Goal: Task Accomplishment & Management: Manage account settings

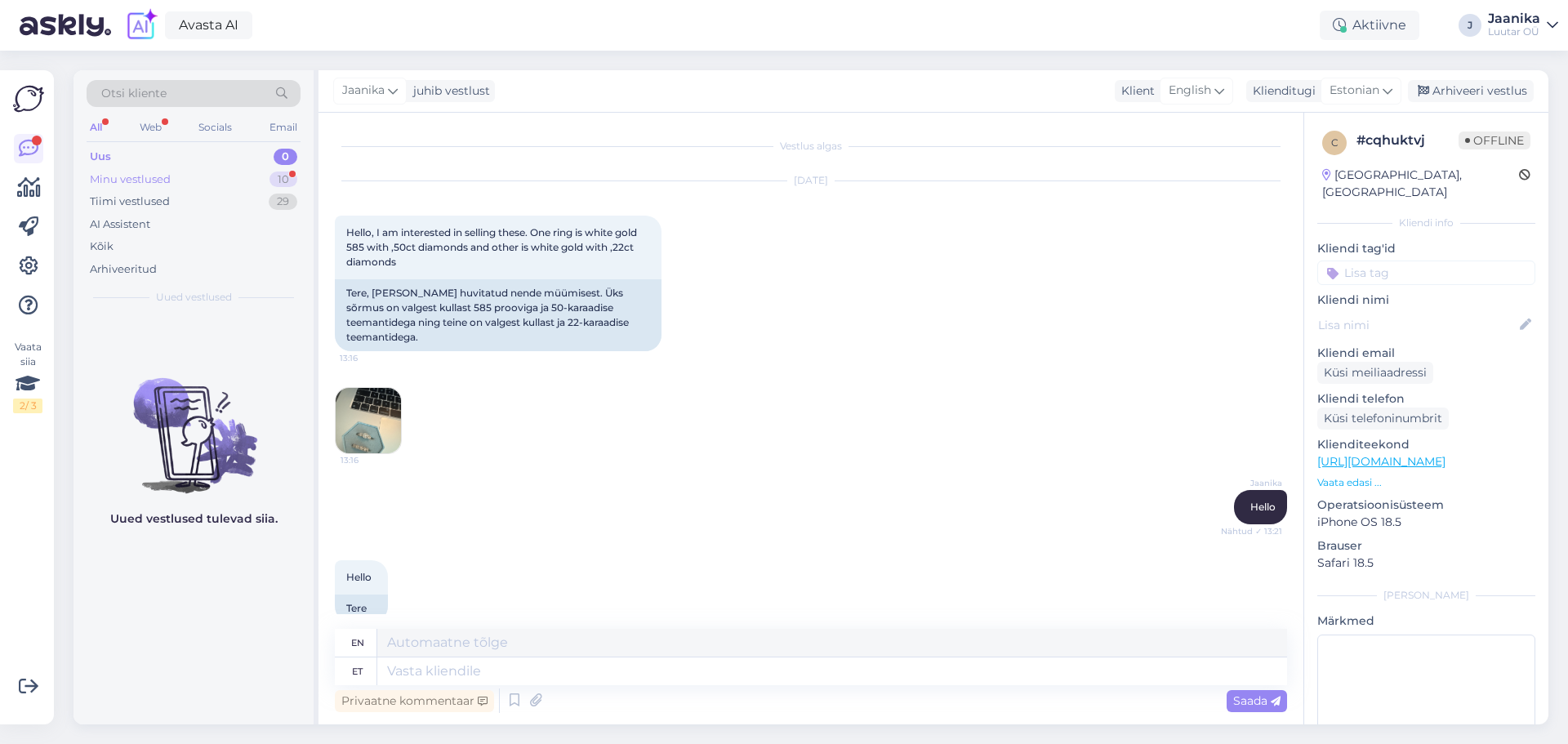
scroll to position [993, 0]
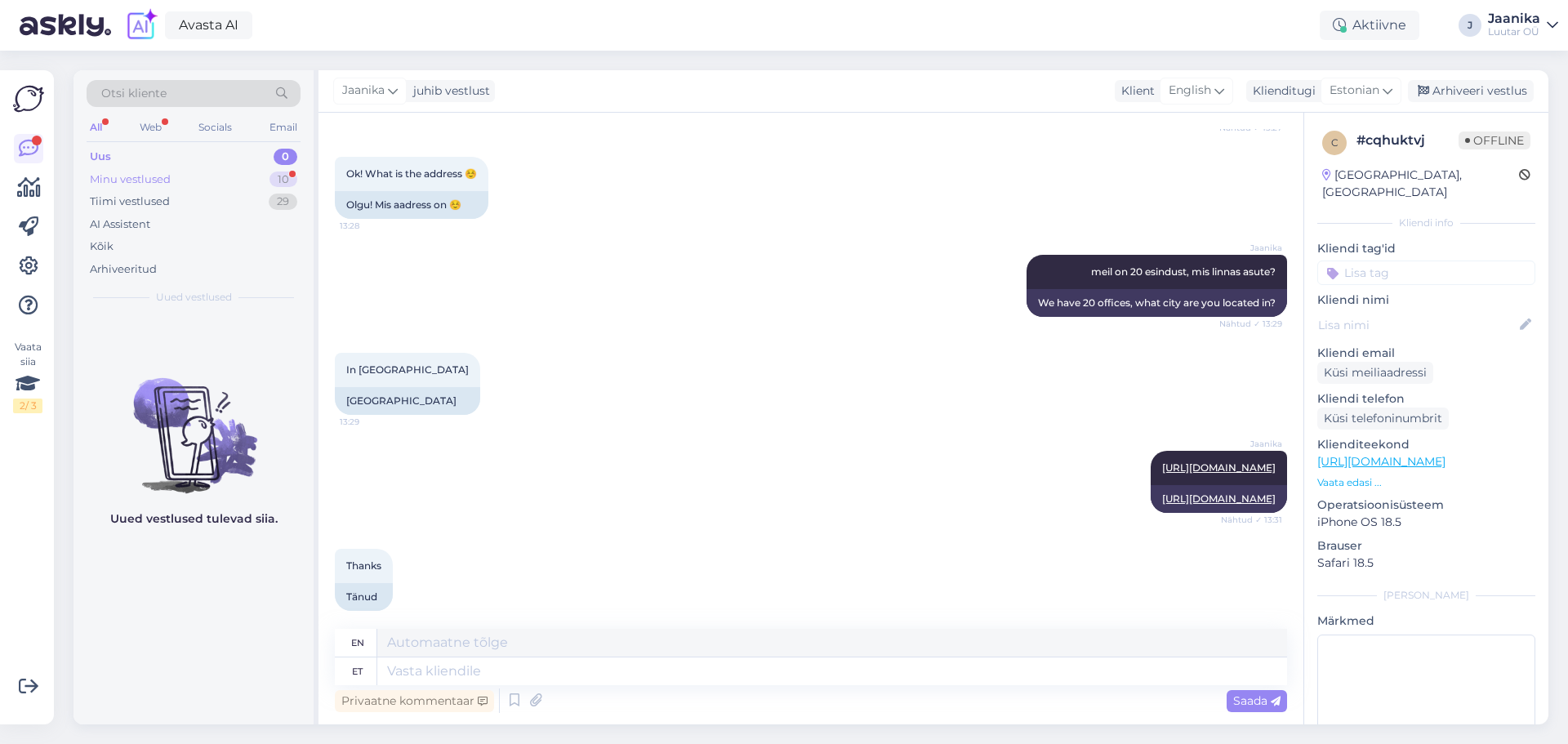
click at [152, 178] on div "Minu vestlused" at bounding box center [130, 179] width 80 height 16
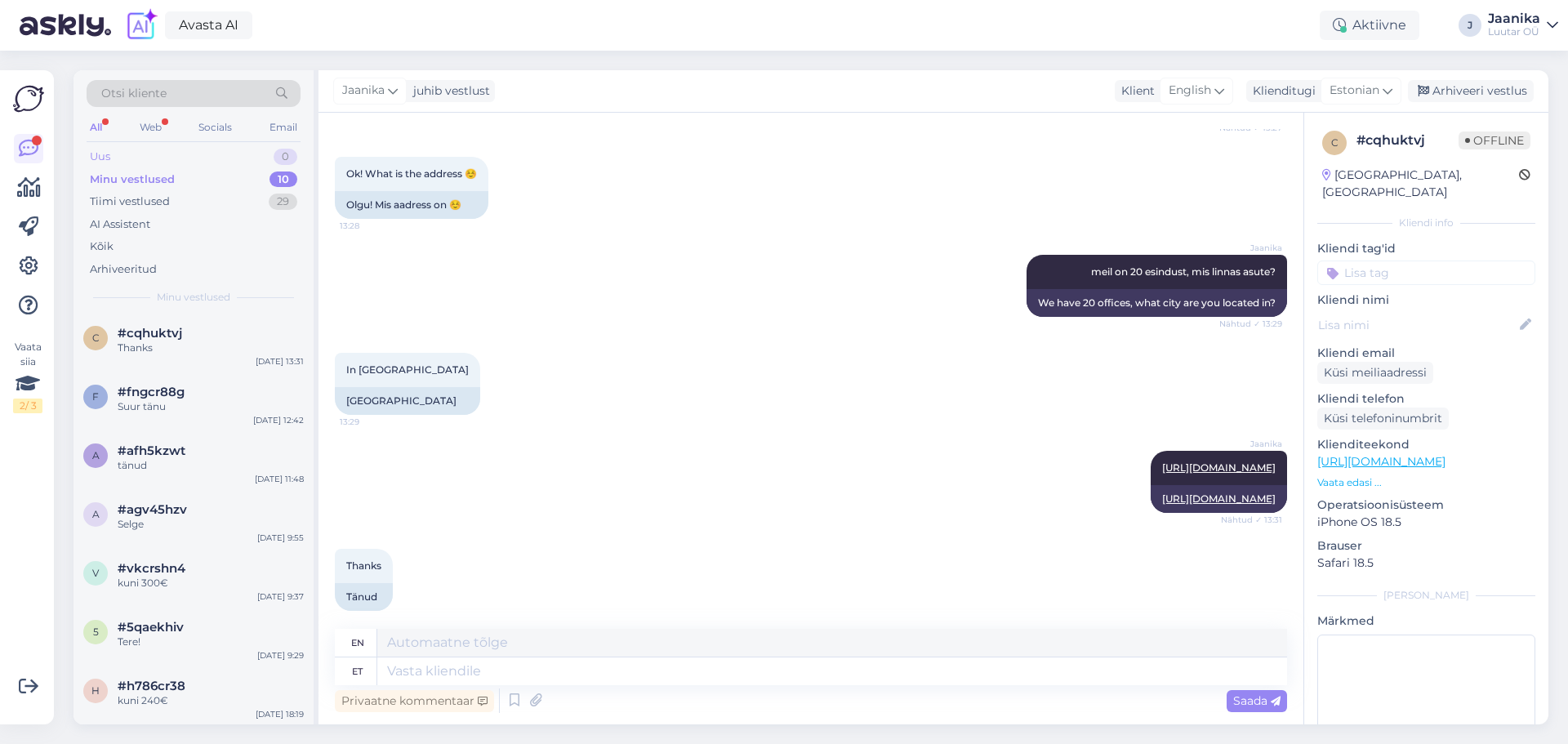
click at [150, 151] on div "Uus 0" at bounding box center [193, 157] width 214 height 23
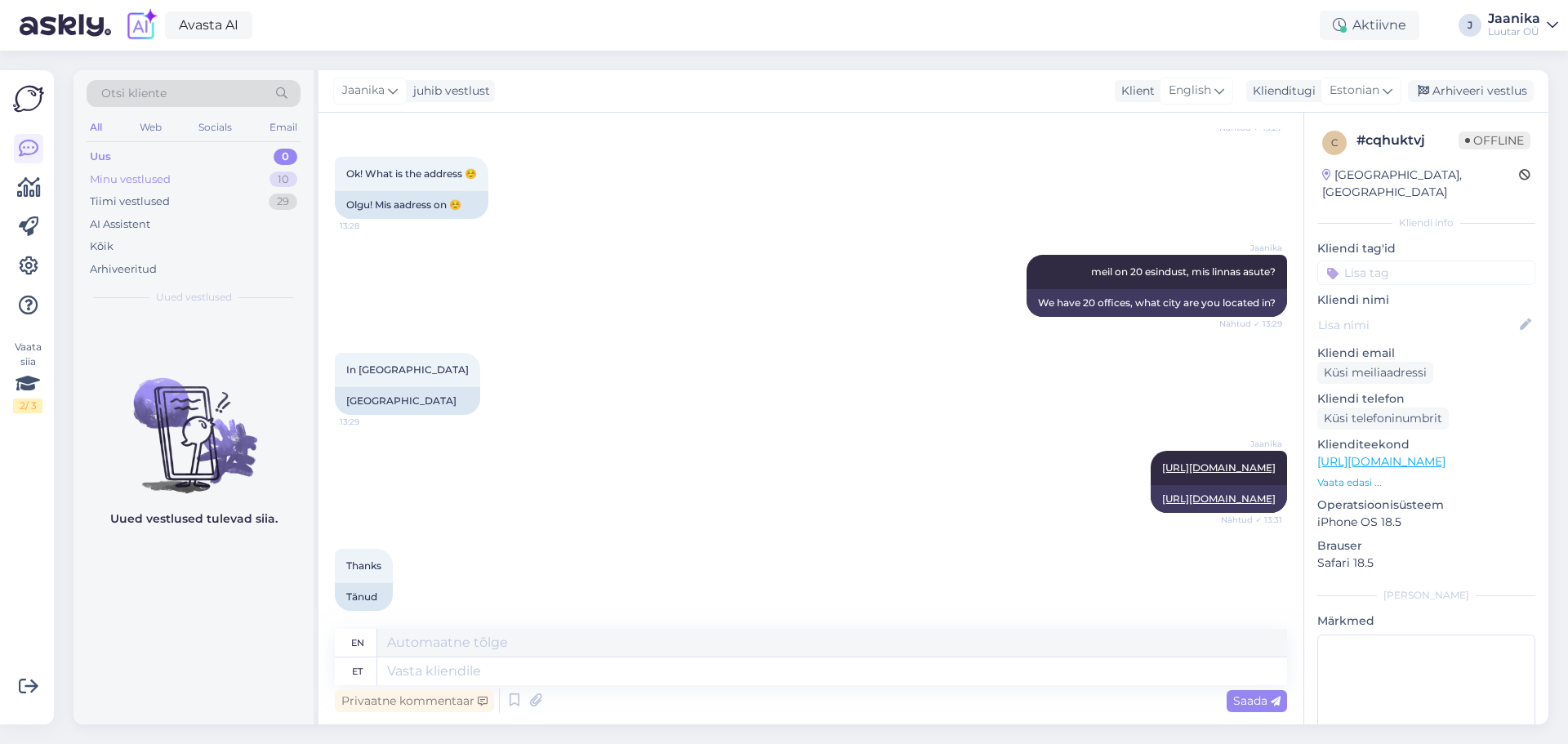
click at [143, 180] on div "Minu vestlused" at bounding box center [130, 179] width 80 height 16
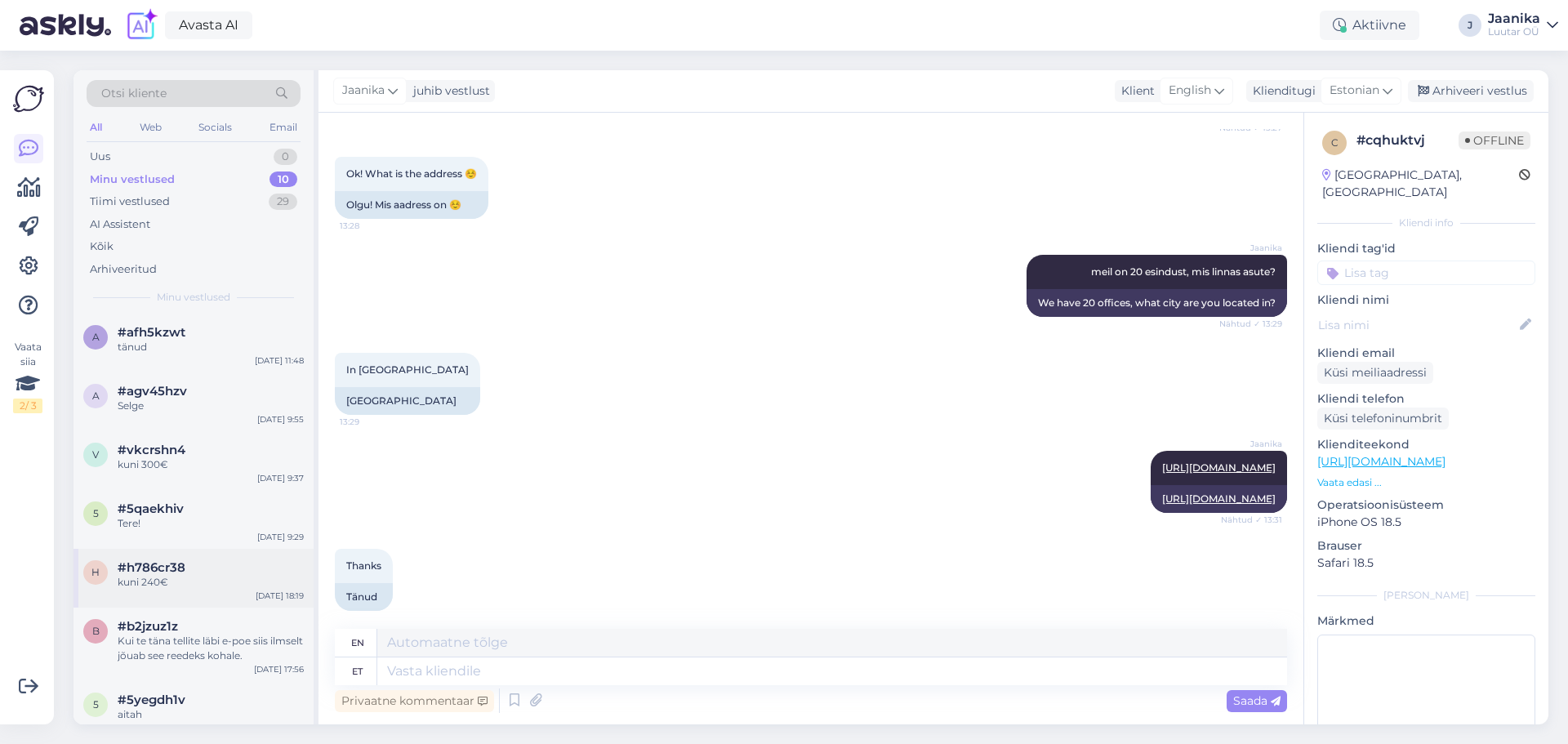
scroll to position [192, 0]
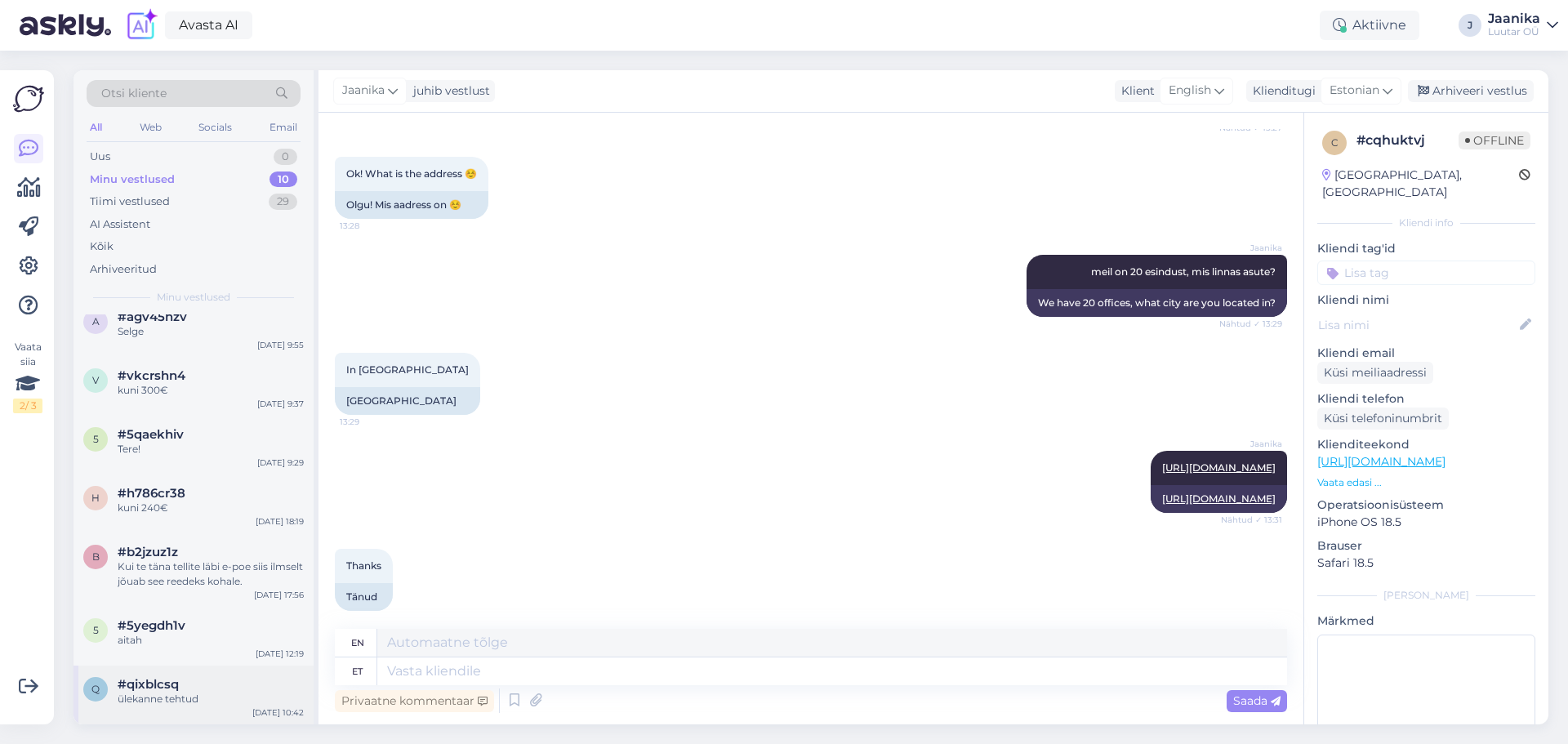
click at [178, 700] on div "ülekanne tehtud" at bounding box center [211, 698] width 186 height 14
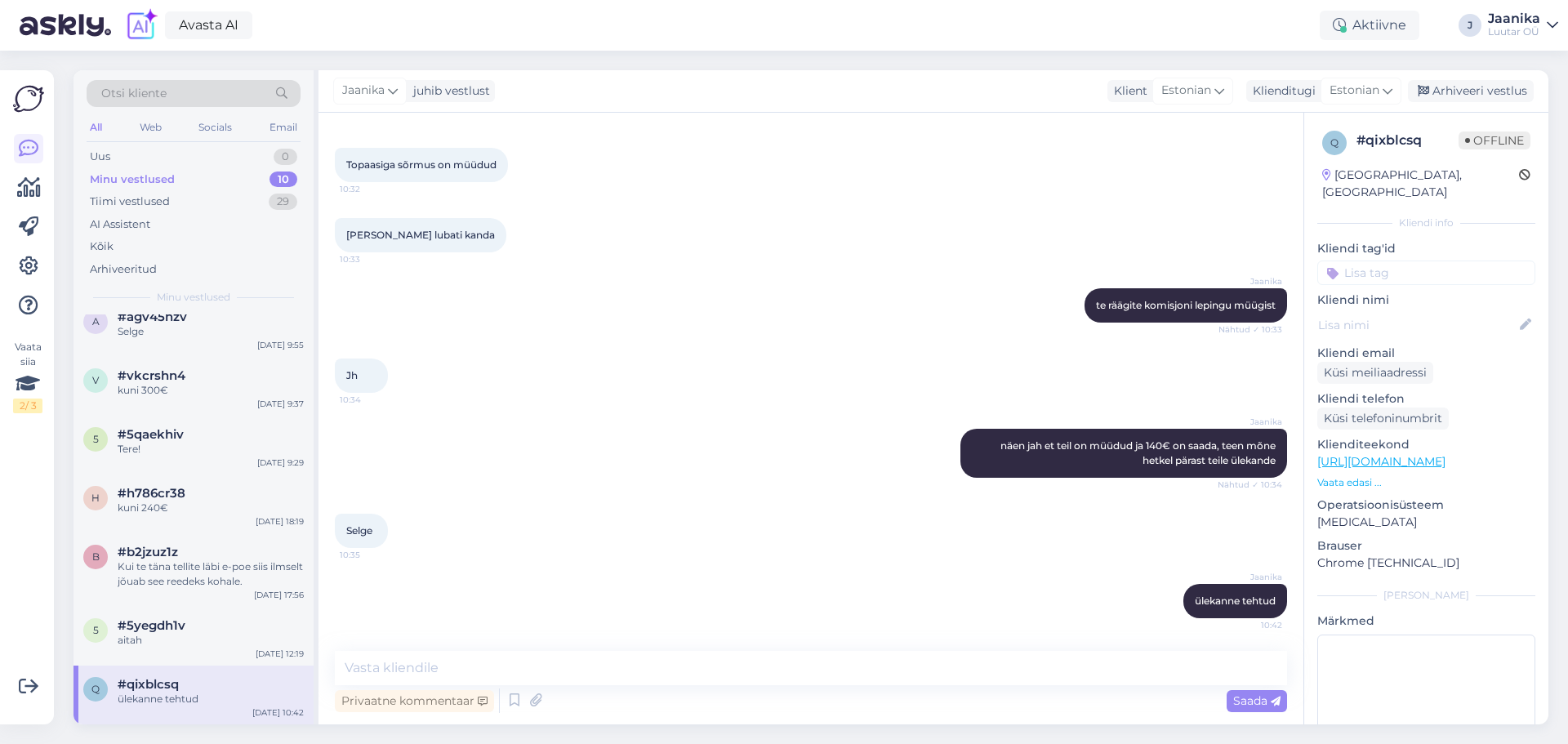
scroll to position [577, 0]
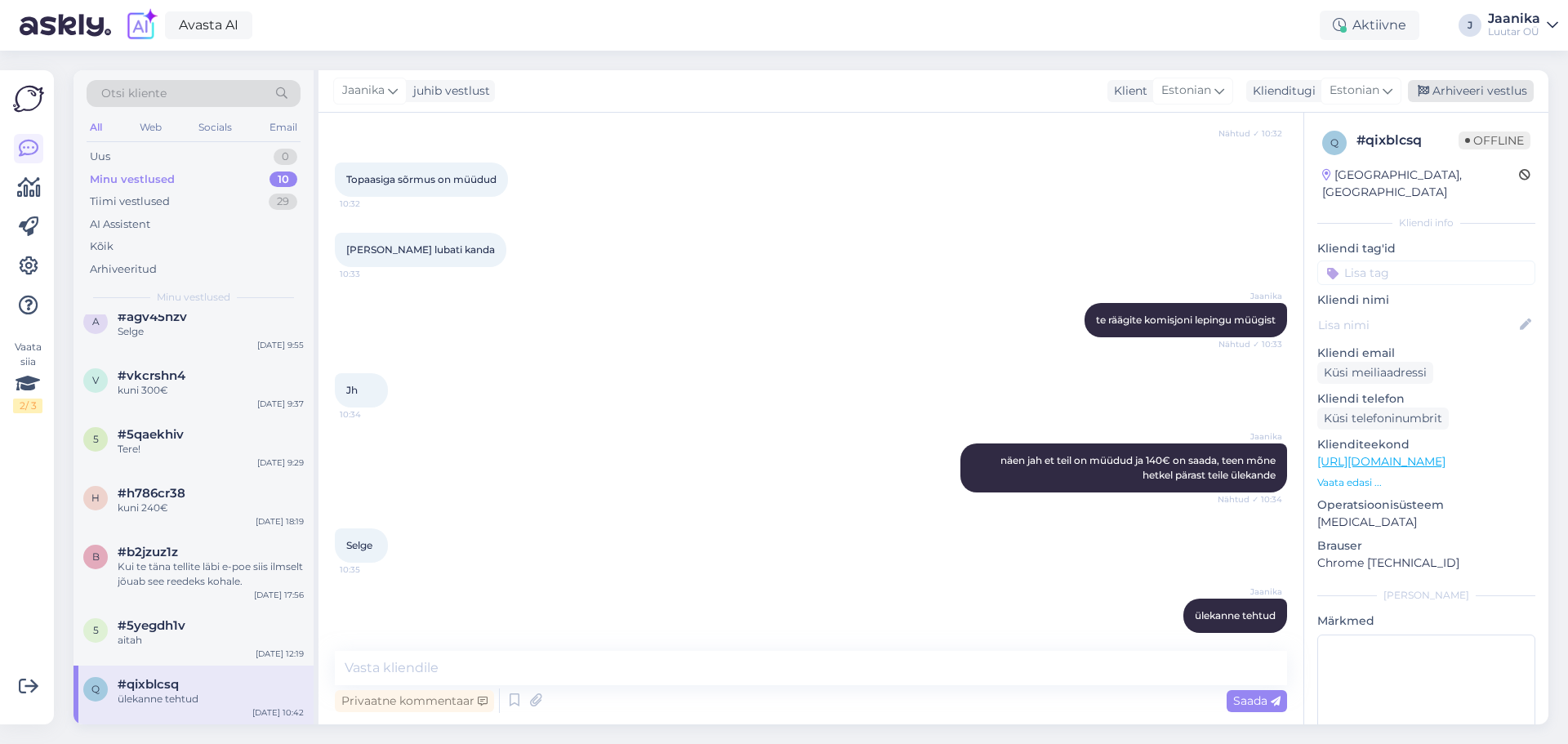
click at [1475, 84] on div "Arhiveeri vestlus" at bounding box center [1470, 91] width 125 height 22
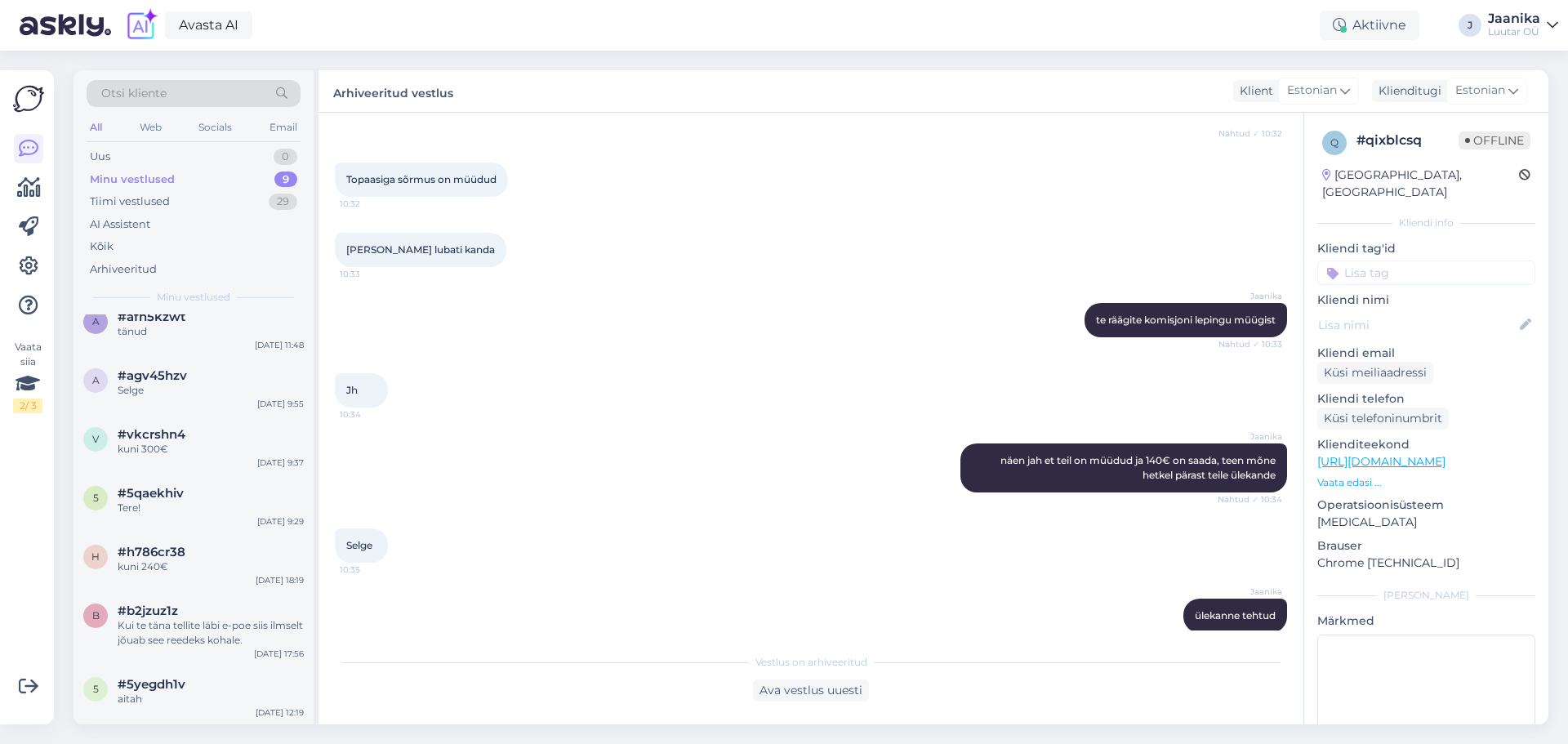
scroll to position [0, 0]
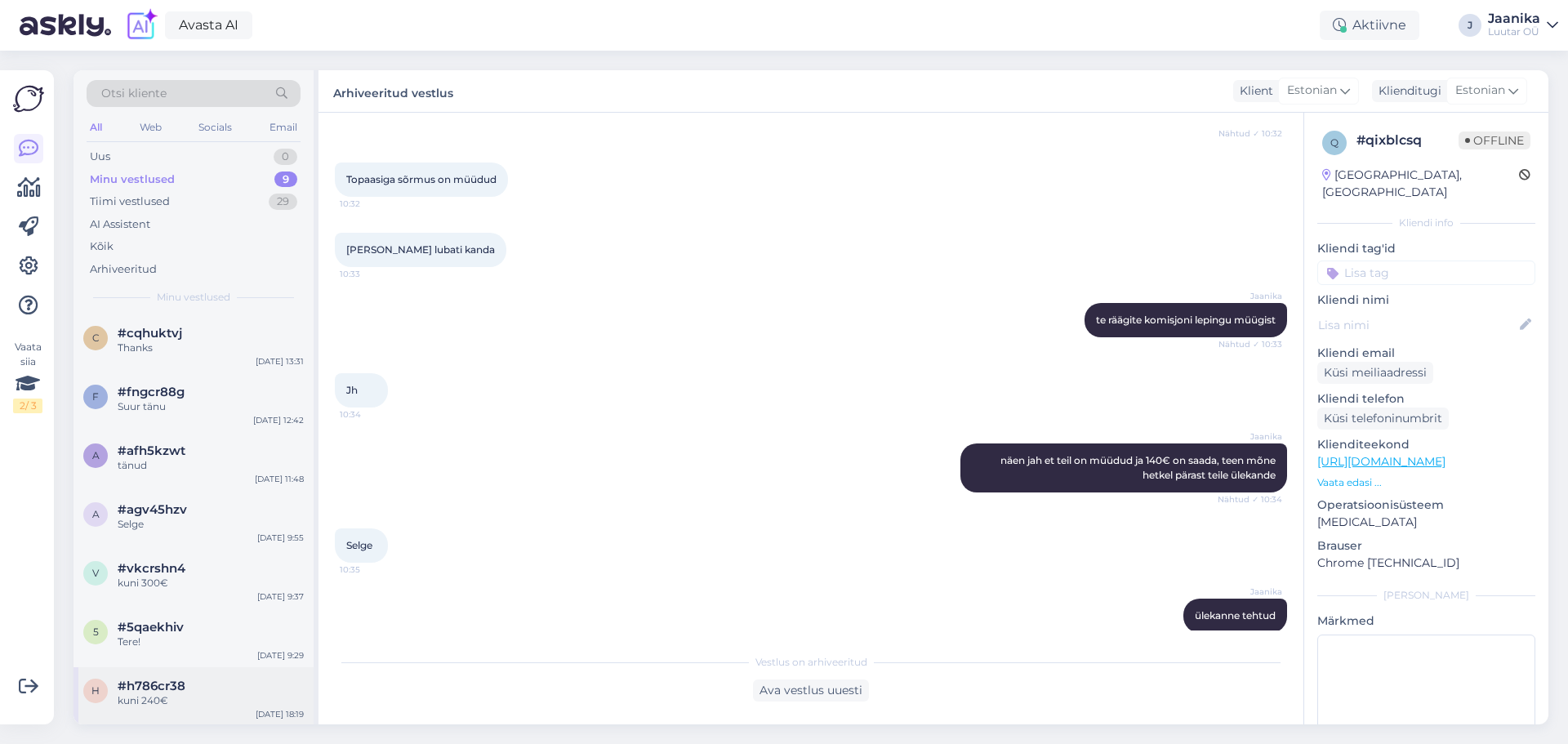
click at [182, 708] on div "h #h786cr38 kuni 240€ [DATE] 18:19" at bounding box center [193, 696] width 240 height 58
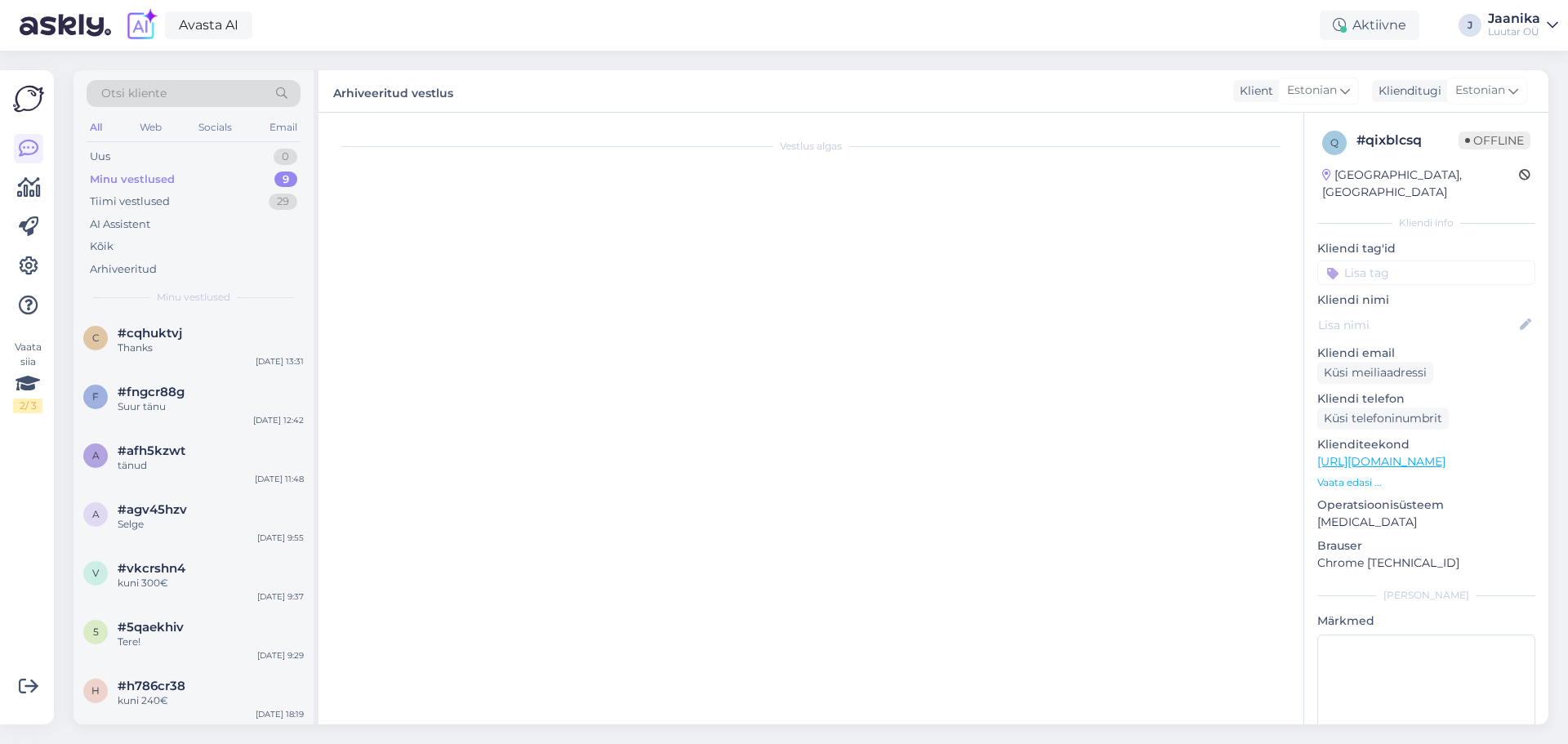
scroll to position [319, 0]
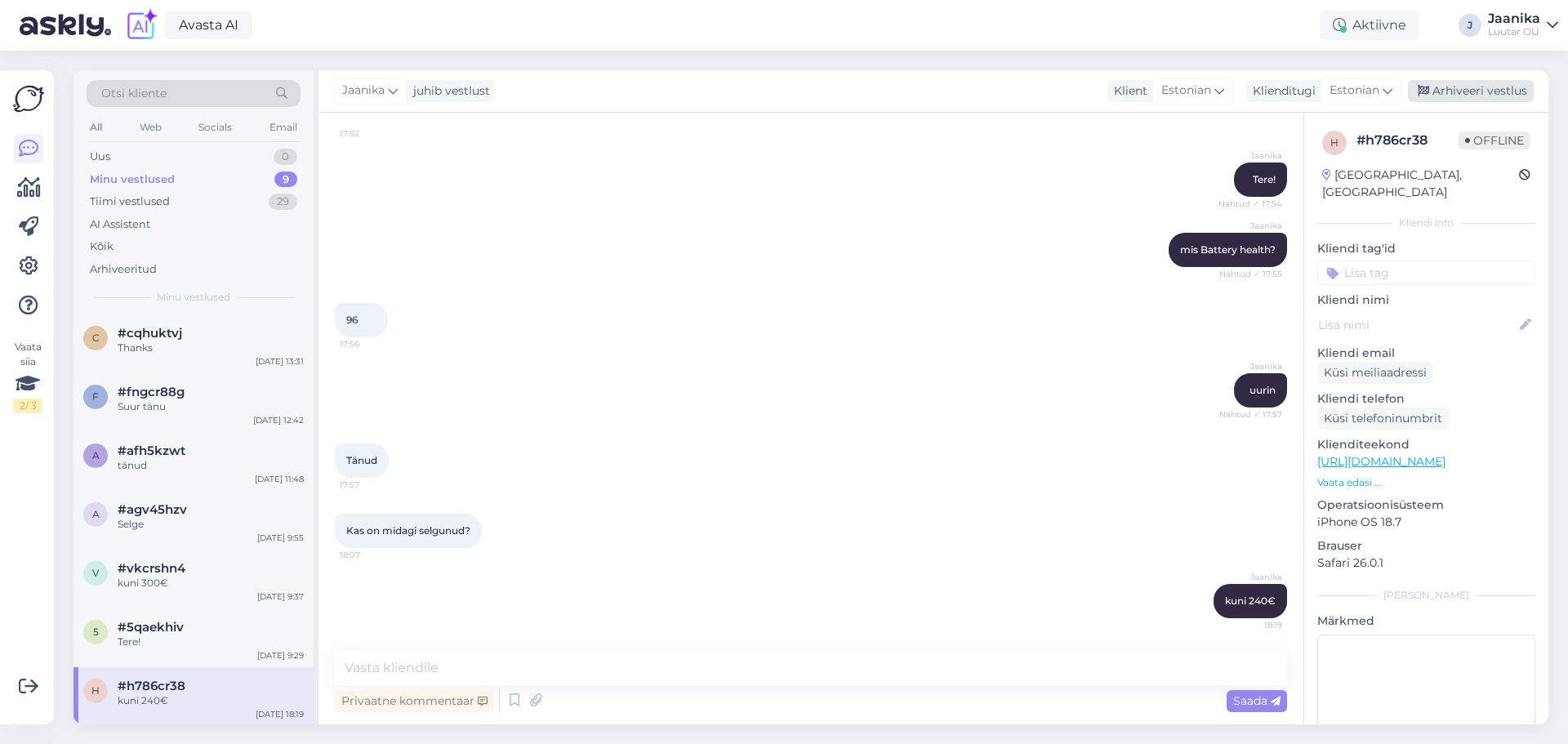
click at [1490, 86] on div "Arhiveeri vestlus" at bounding box center [1470, 91] width 125 height 22
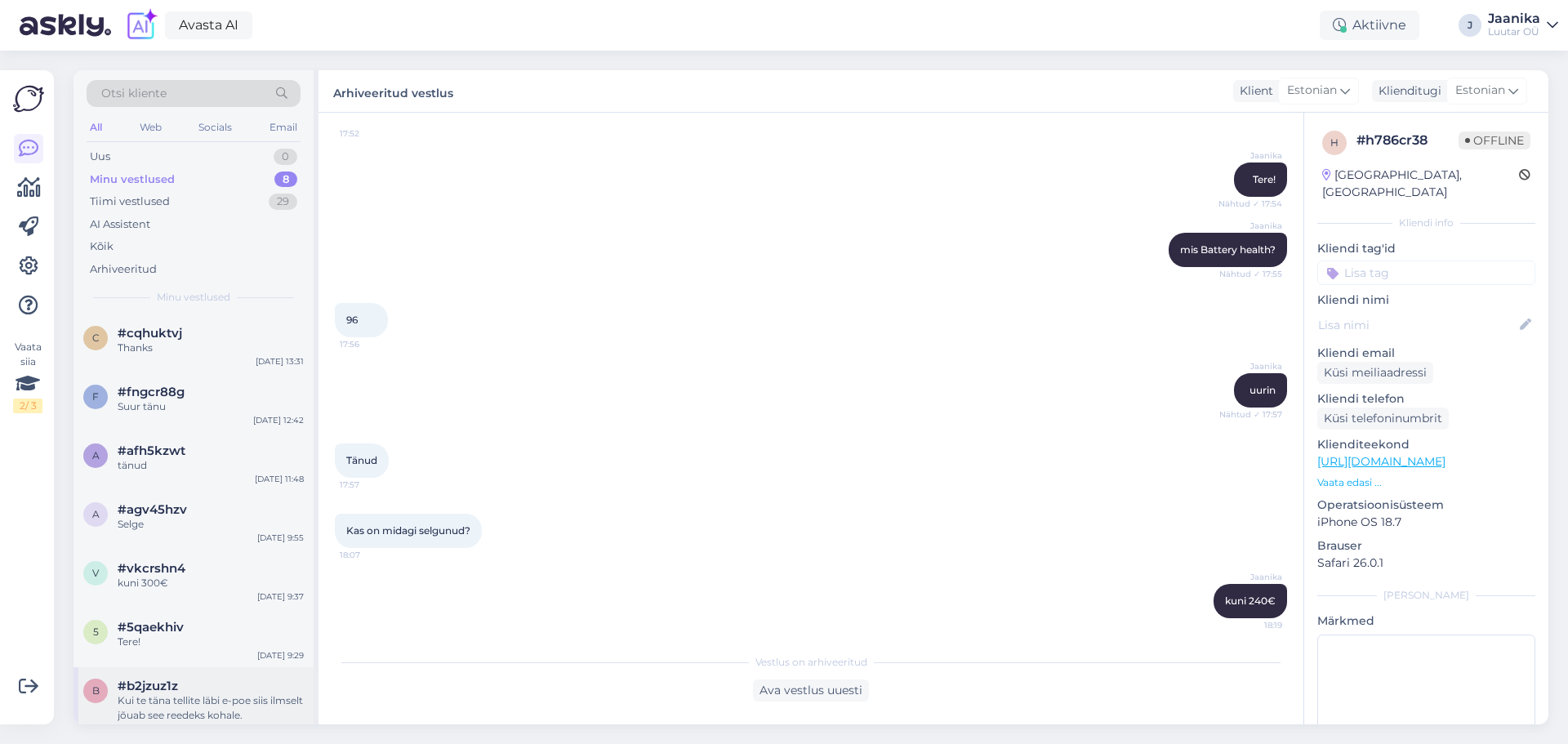
click at [134, 696] on div "Kui te täna tellite läbi e-poe siis ilmselt jõuab see reedeks kohale." at bounding box center [211, 708] width 186 height 30
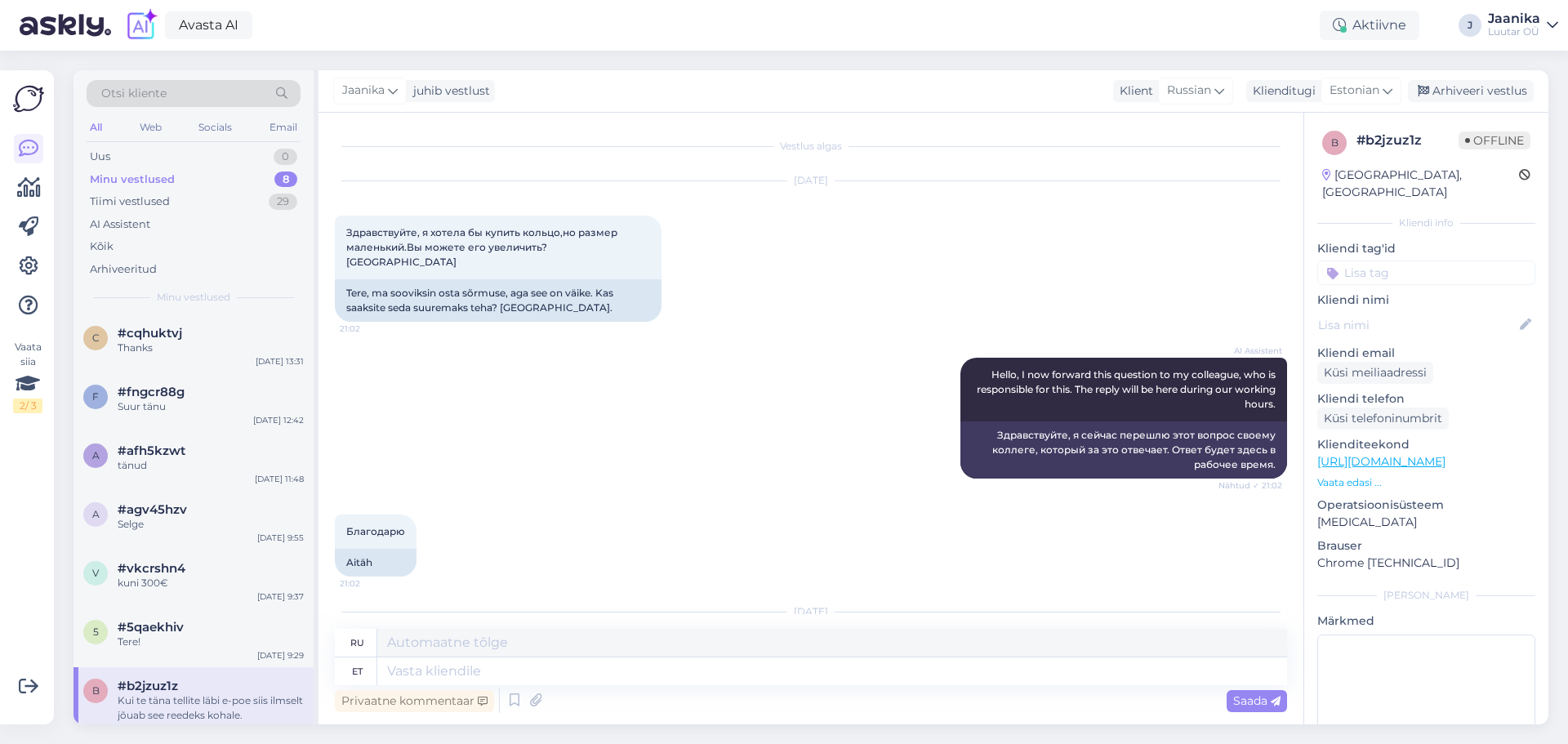
scroll to position [1391, 0]
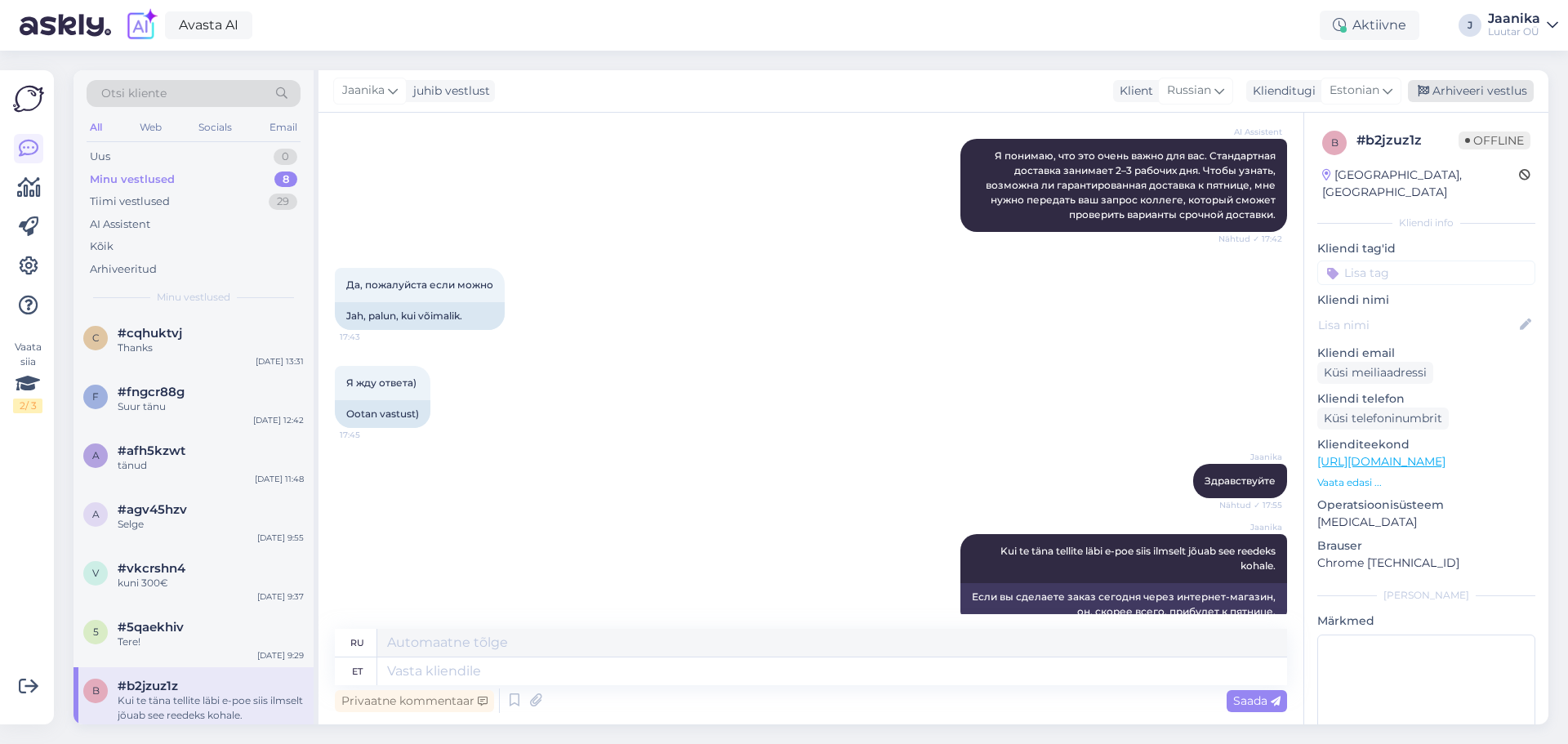
click at [1491, 78] on div "Jaanika juhib vestlust Klient Russian Klienditugi Estonian Arabic Belarusian Bu…" at bounding box center [934, 91] width 1230 height 42
drag, startPoint x: 1488, startPoint y: 91, endPoint x: 1296, endPoint y: 155, distance: 202.4
click at [1486, 91] on div "Arhiveeri vestlus" at bounding box center [1470, 91] width 125 height 22
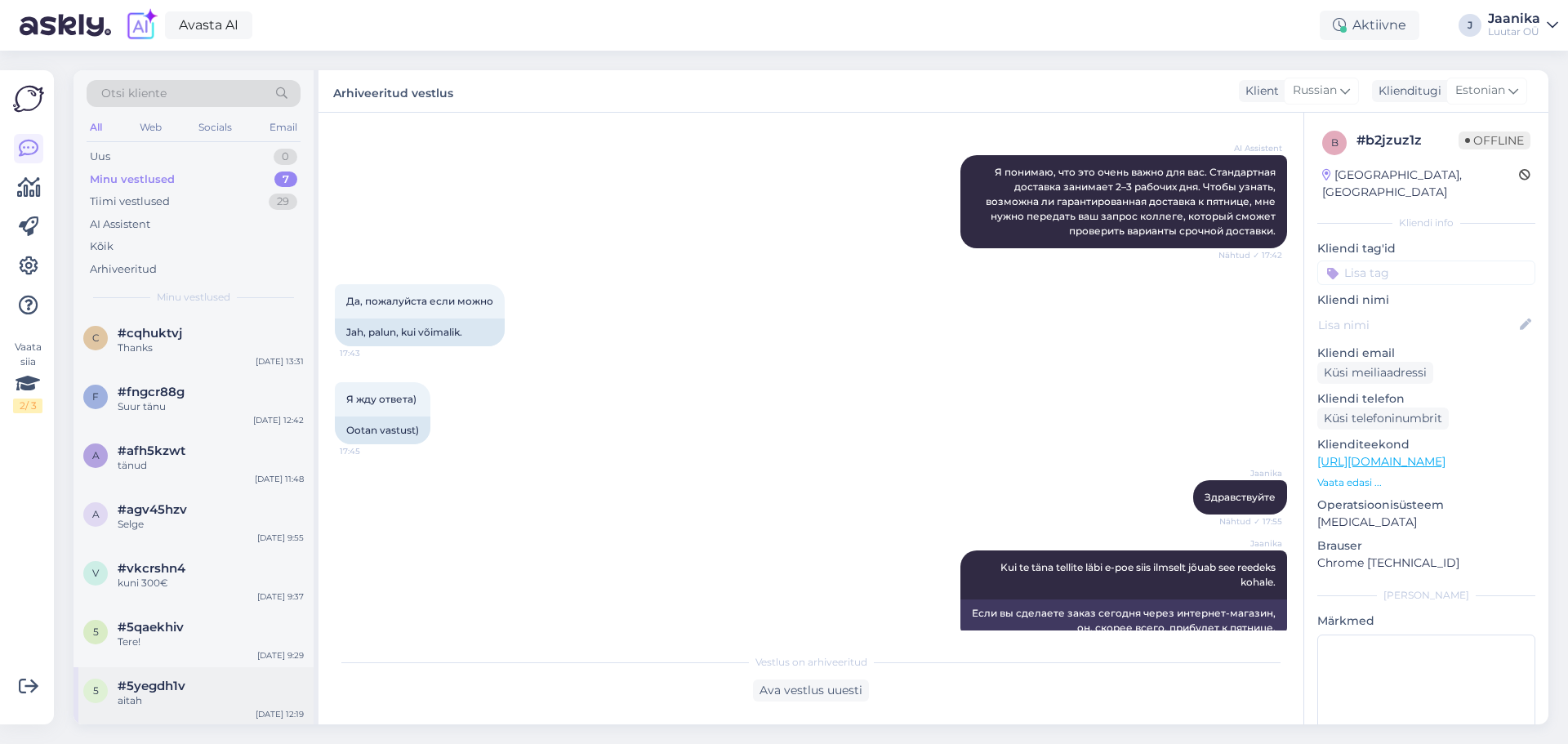
click at [142, 679] on span "#5yegdh1v" at bounding box center [151, 686] width 68 height 14
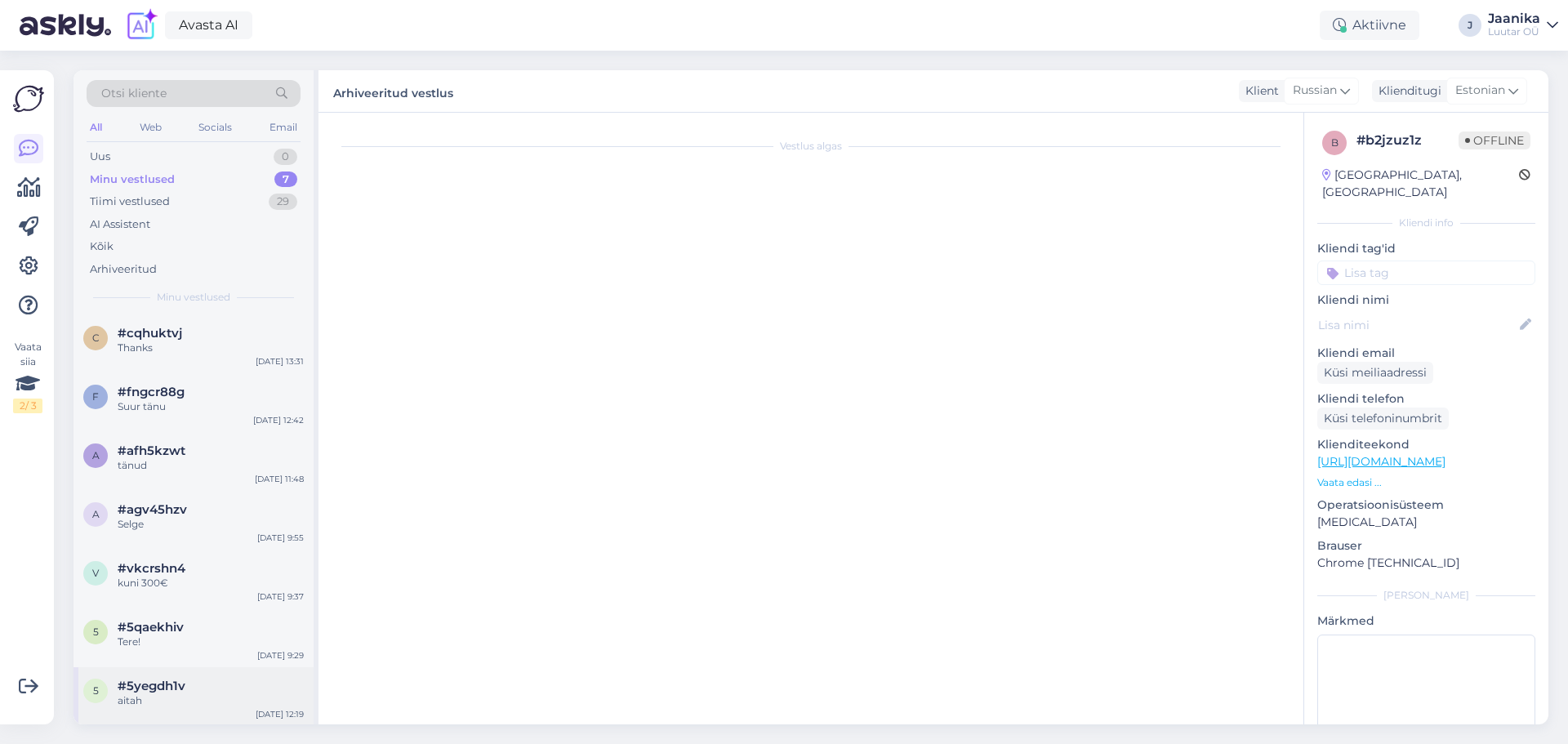
scroll to position [624, 0]
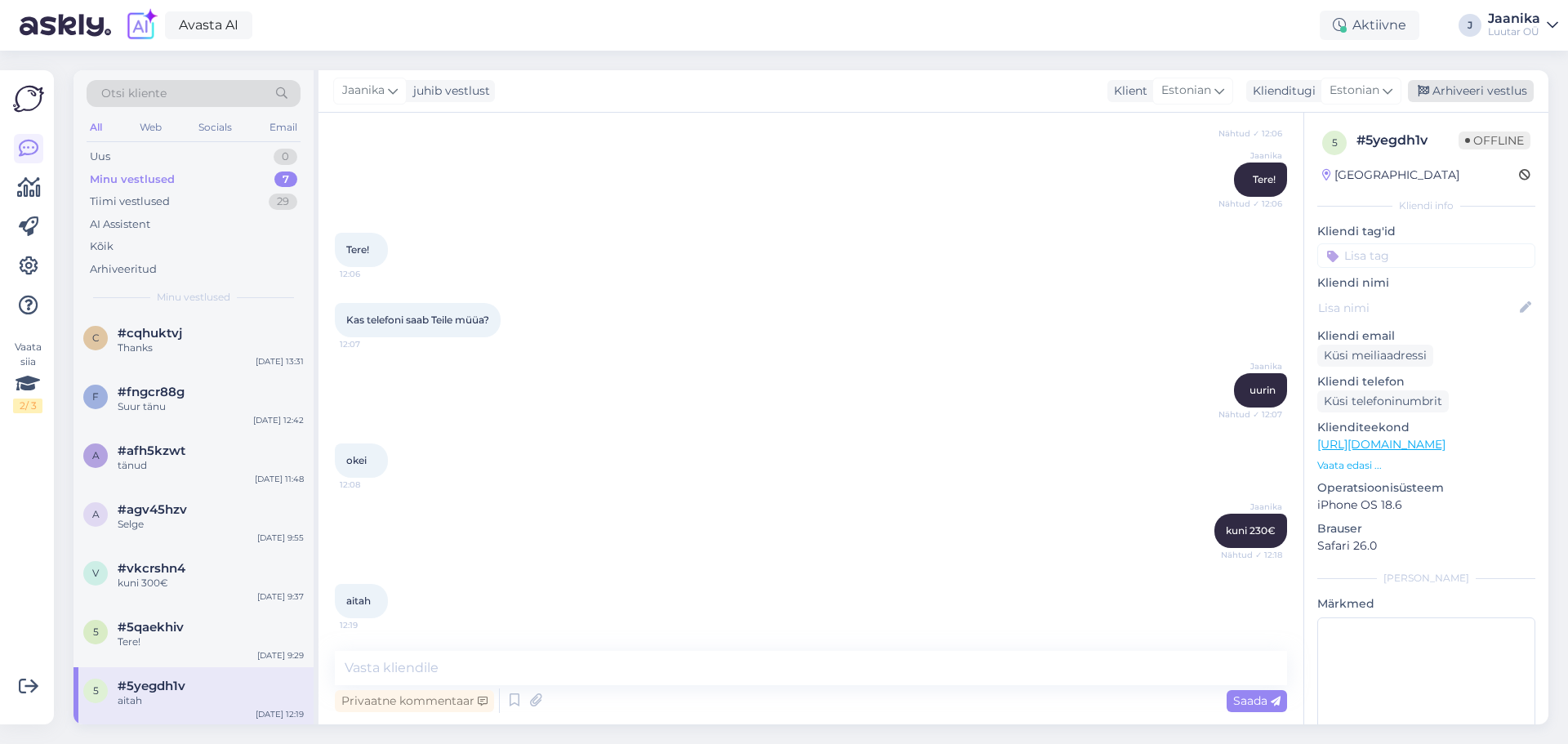
click at [1461, 89] on div "Arhiveeri vestlus" at bounding box center [1470, 91] width 125 height 22
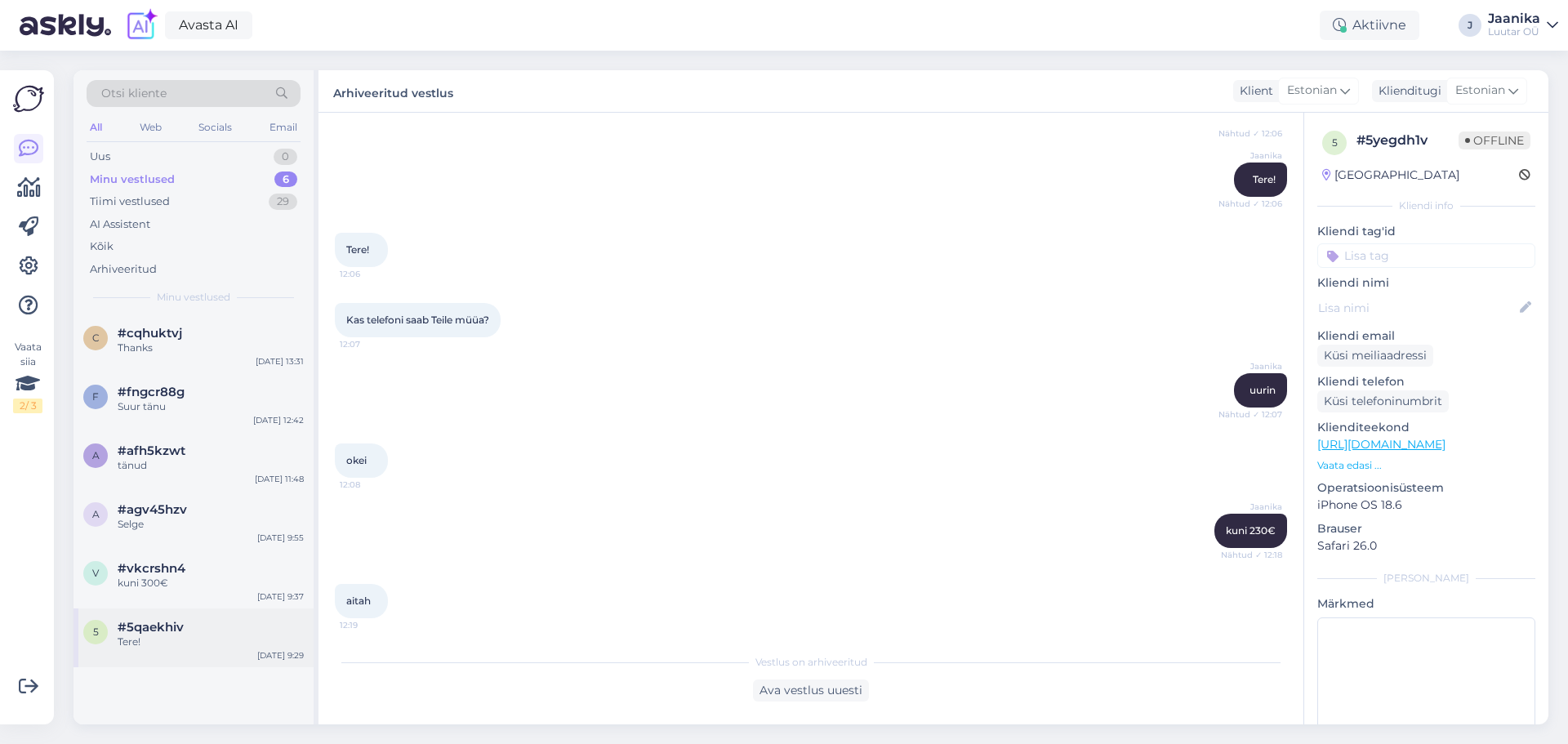
click at [230, 623] on div "#5qaekhiv" at bounding box center [211, 626] width 186 height 14
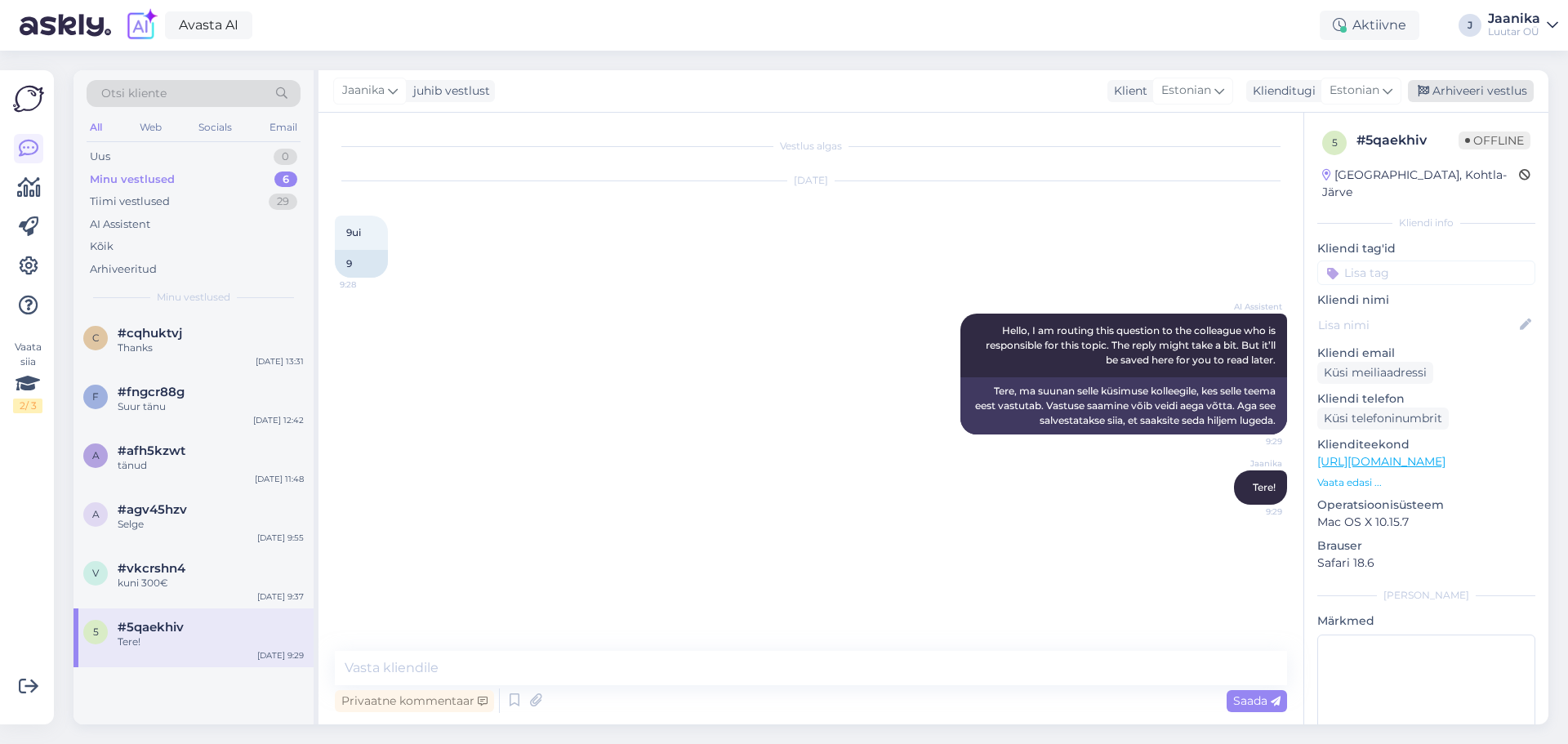
click at [1437, 90] on div "Arhiveeri vestlus" at bounding box center [1470, 91] width 125 height 22
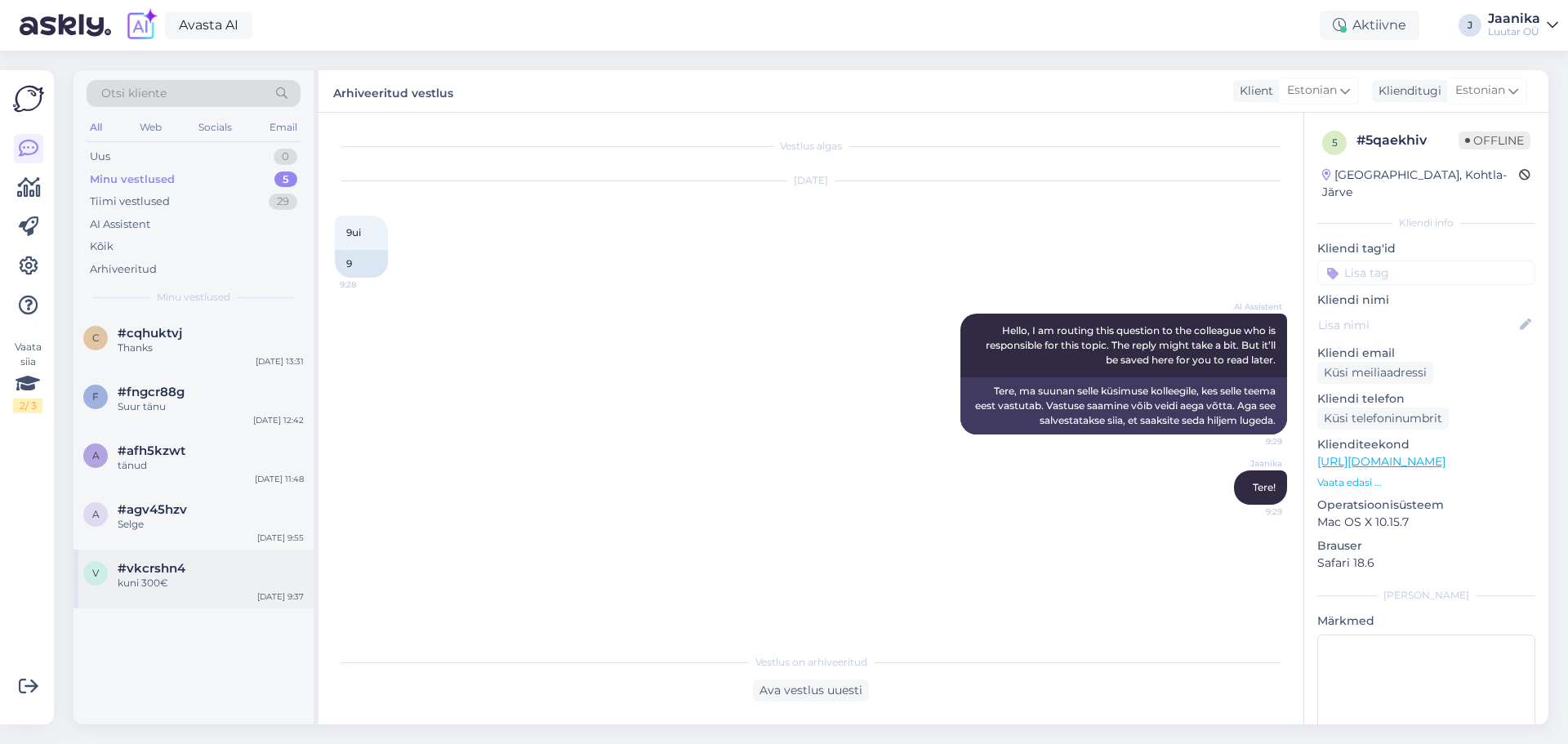
click at [194, 594] on div "v #vkcrshn4 kuni 300€ [DATE] 9:37" at bounding box center [193, 578] width 240 height 58
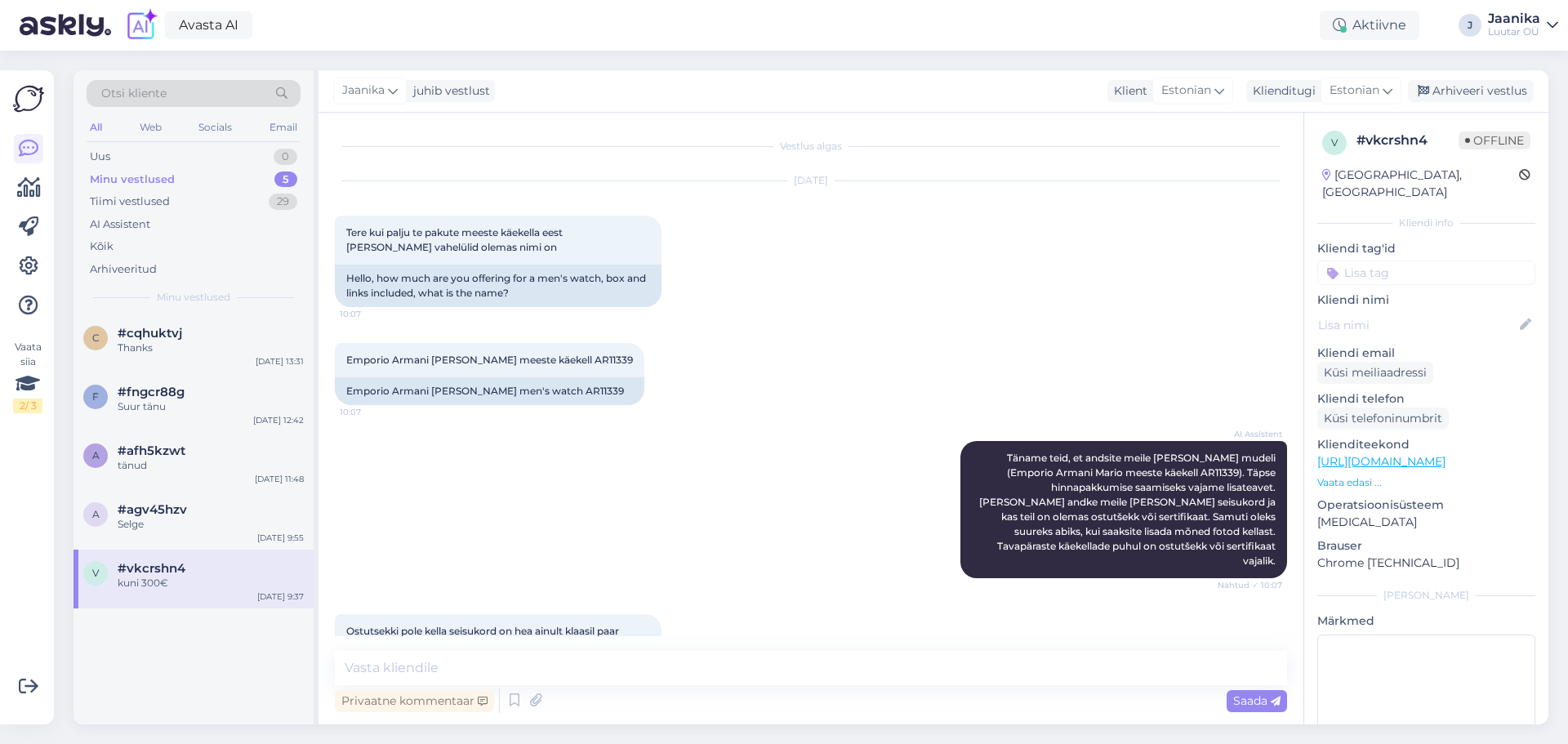
scroll to position [1448, 0]
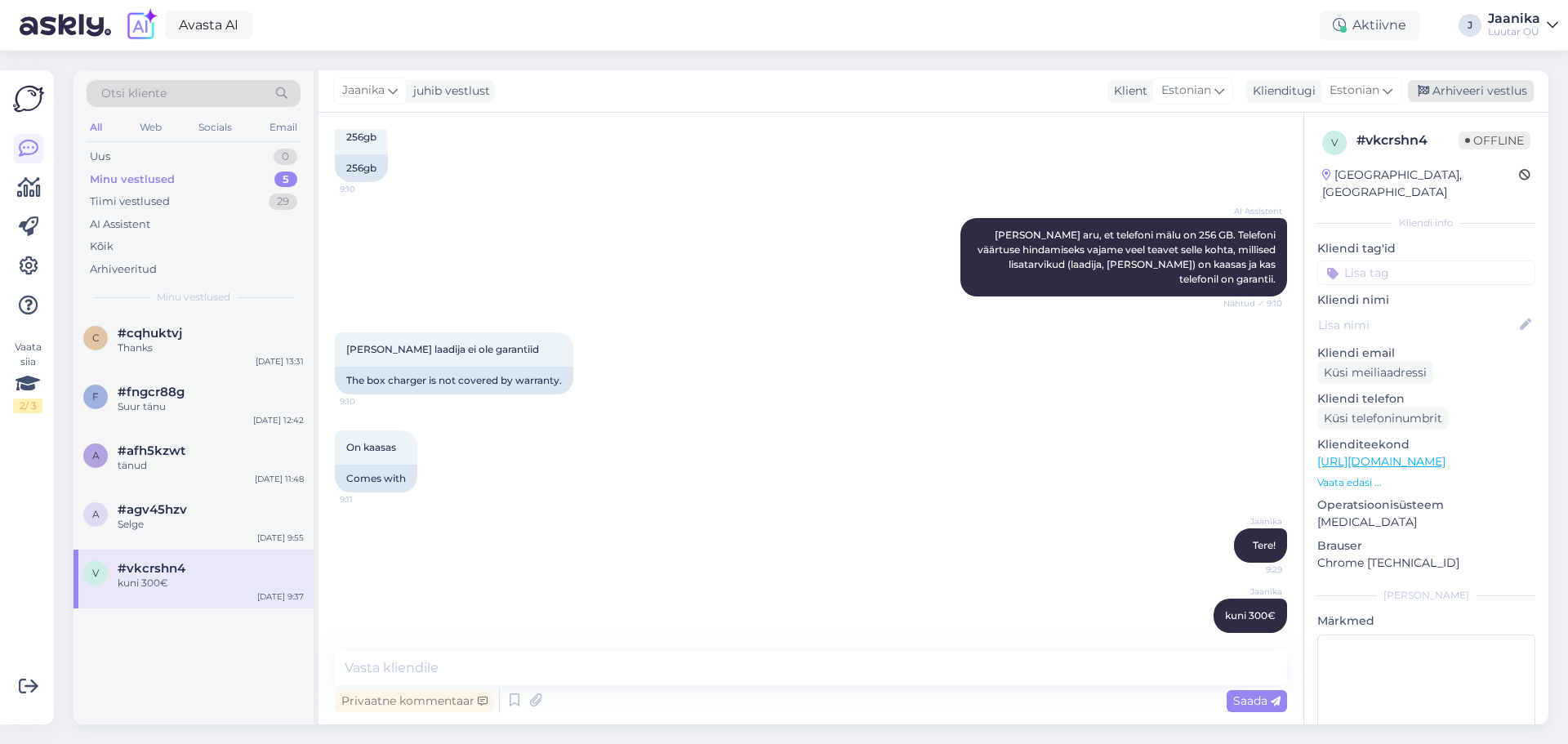
click at [1511, 80] on div "Arhiveeri vestlus" at bounding box center [1470, 91] width 125 height 22
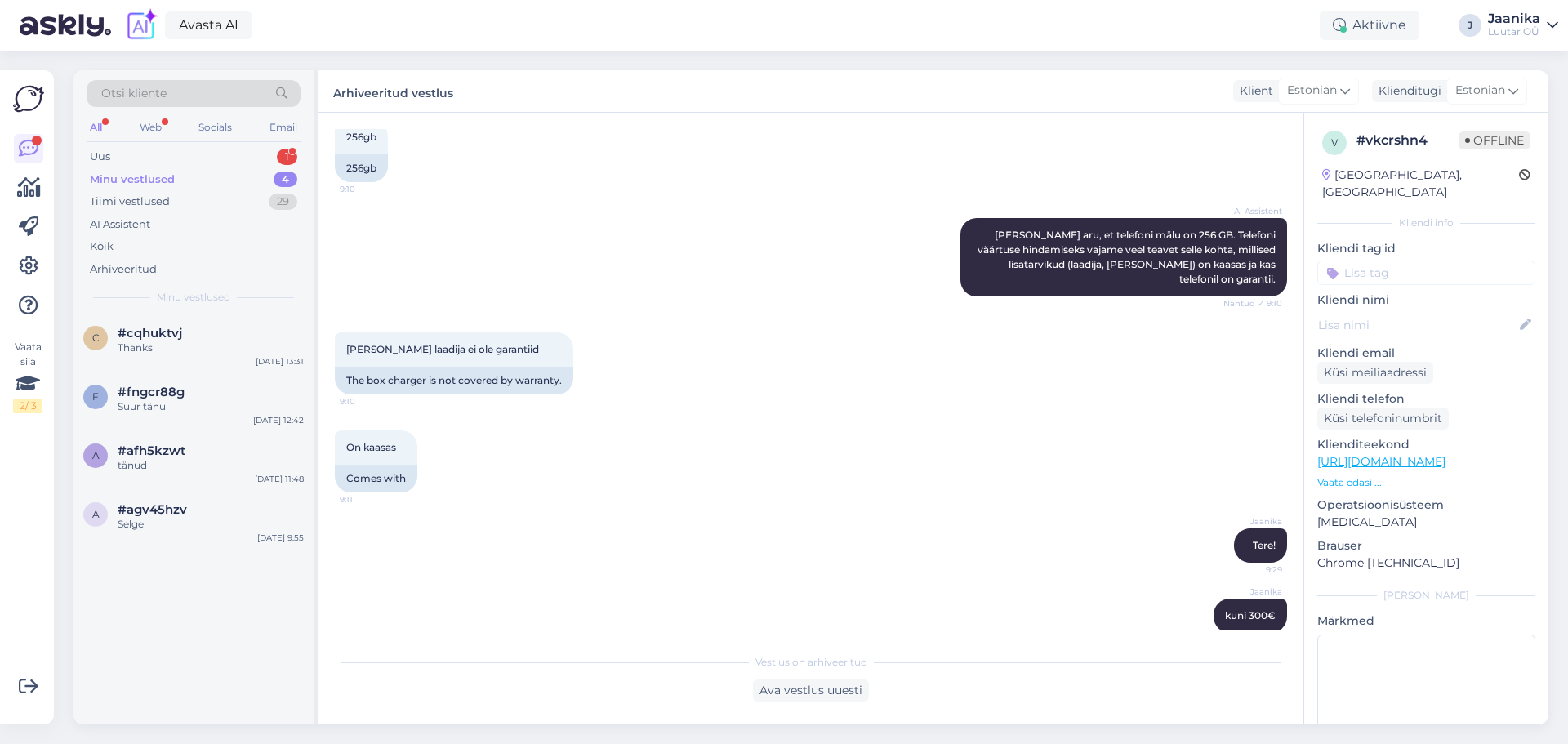
click at [152, 145] on div "Otsi kliente All Web Socials Email Uus 1 Minu vestlused 4 Tiimi vestlused 29 AI…" at bounding box center [193, 192] width 240 height 244
click at [152, 158] on div "Uus 1" at bounding box center [193, 157] width 214 height 23
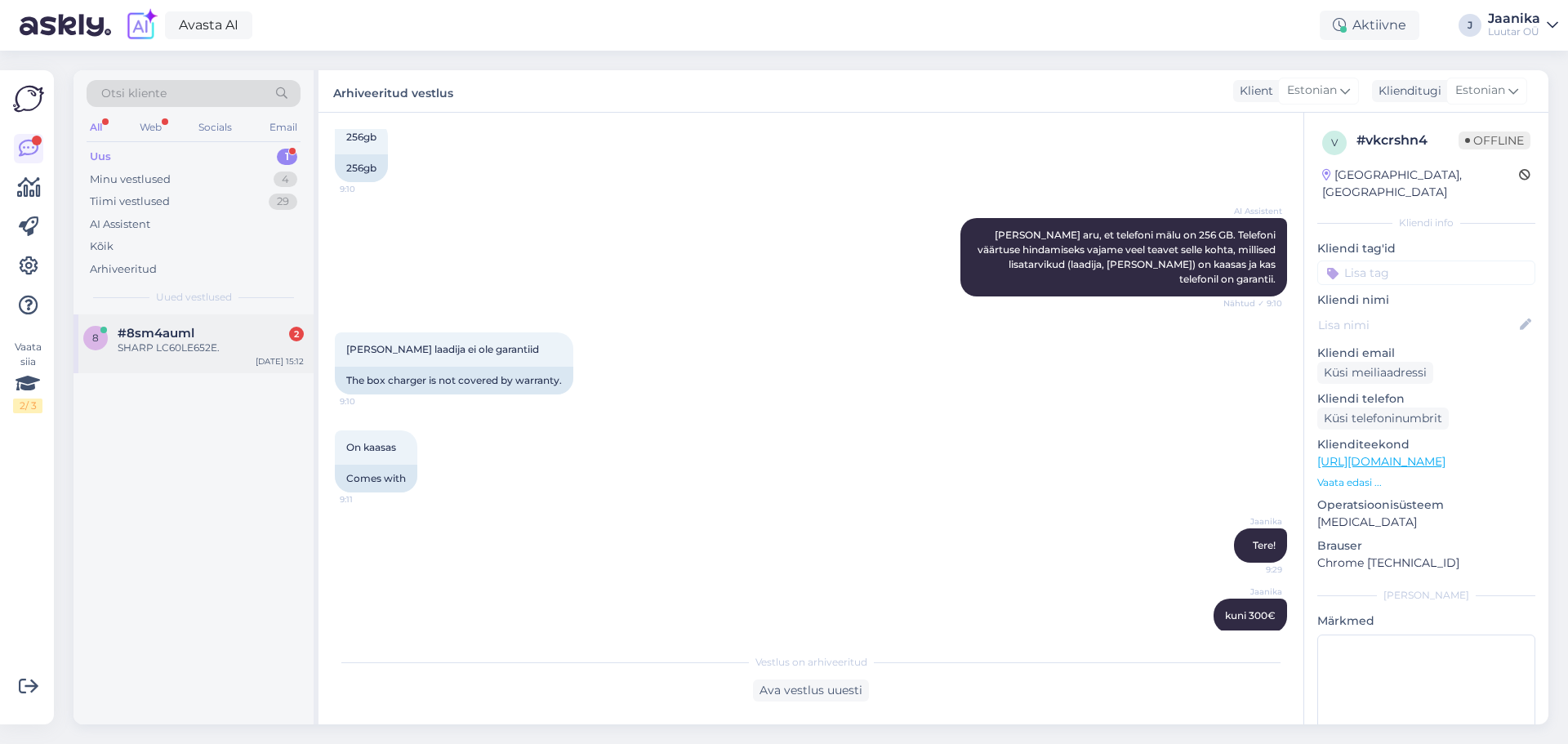
click at [159, 344] on div "SHARP LC60LE652E." at bounding box center [211, 348] width 186 height 14
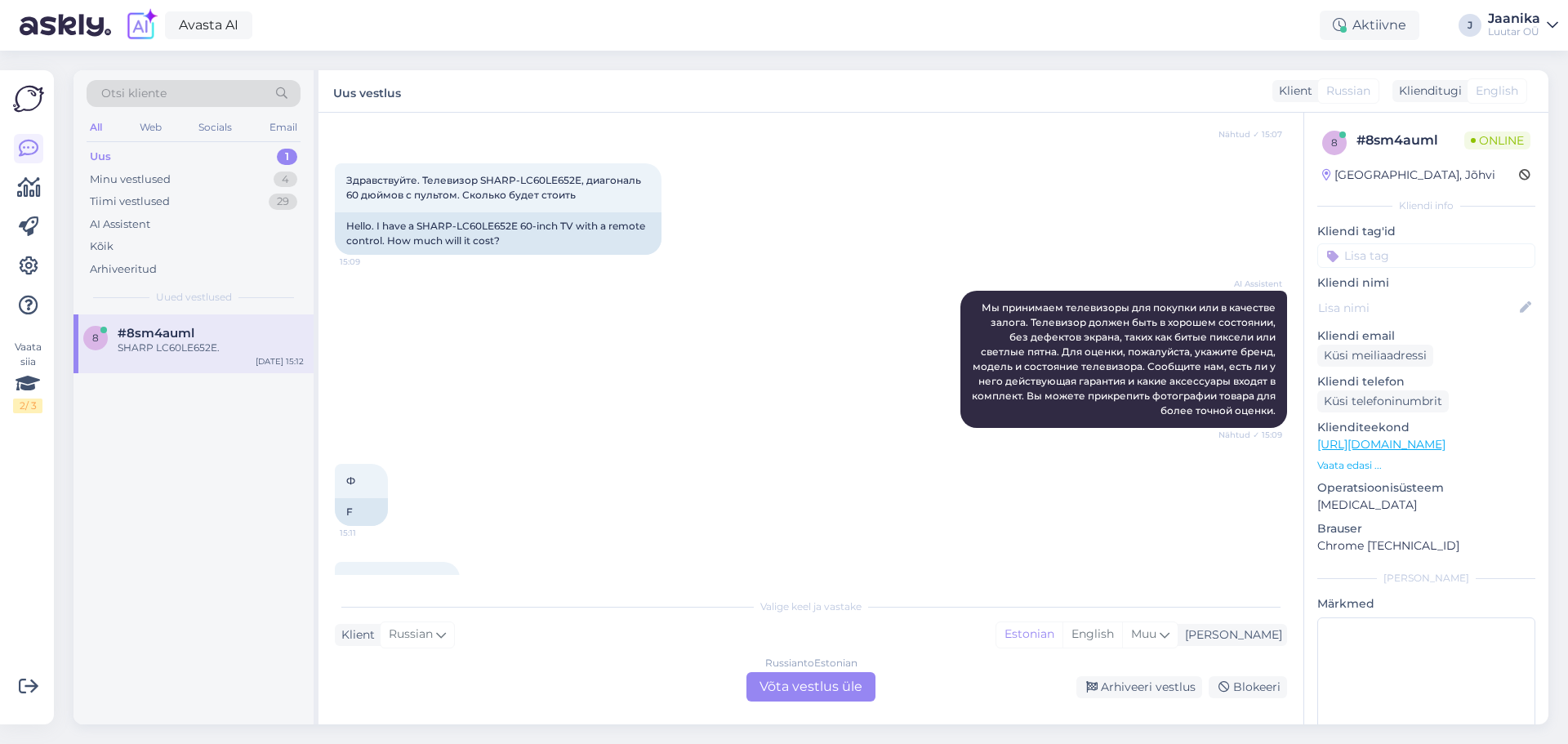
scroll to position [287, 0]
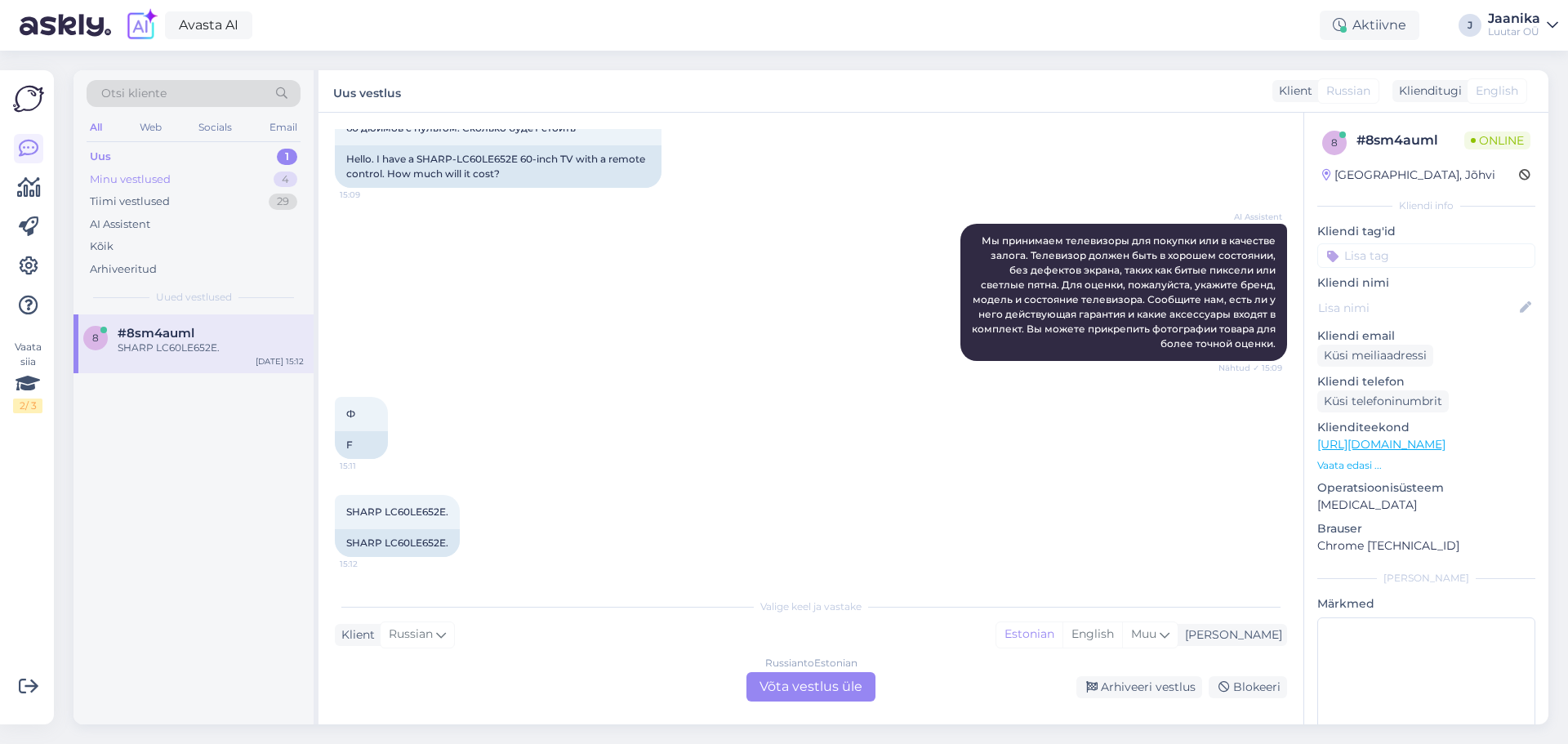
click at [126, 186] on div "Minu vestlused" at bounding box center [130, 179] width 80 height 16
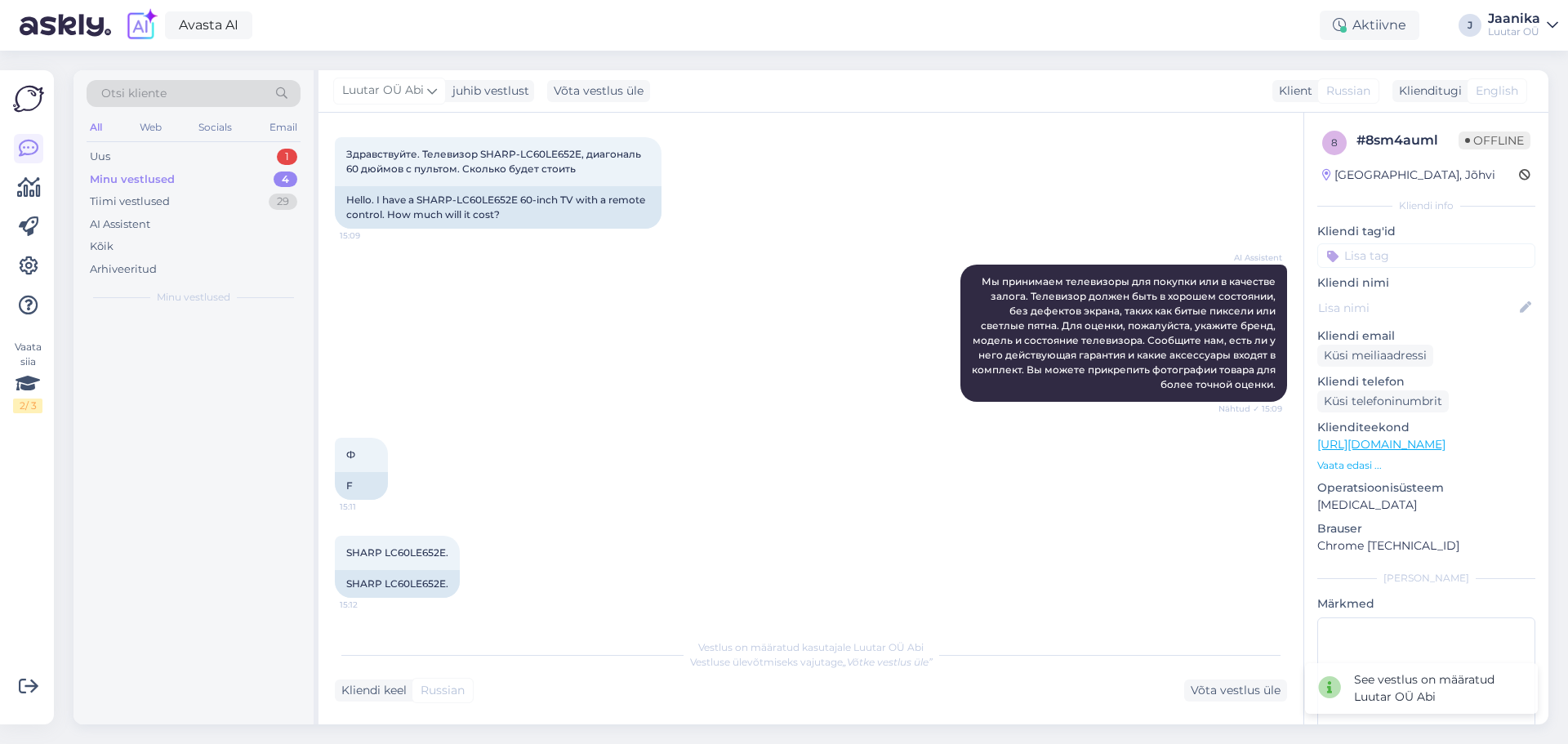
scroll to position [247, 0]
